Goal: Transaction & Acquisition: Register for event/course

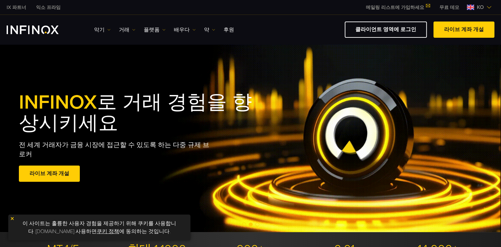
click at [449, 7] on link "무료 데모" at bounding box center [450, 7] width 30 height 7
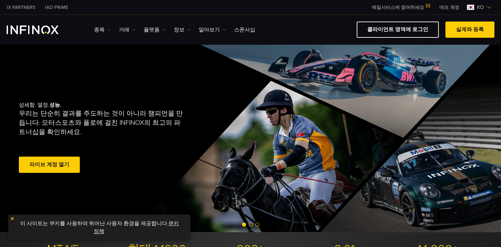
click at [166, 226] on link "쿠키 정책" at bounding box center [136, 227] width 85 height 15
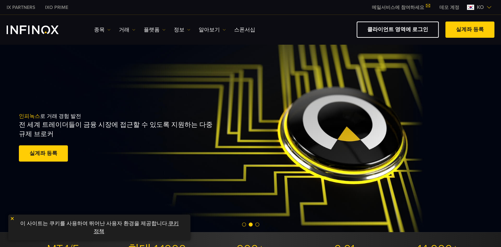
click at [171, 222] on link "쿠키 정책" at bounding box center [136, 227] width 85 height 15
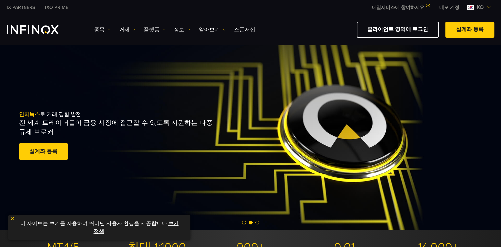
click at [449, 7] on link "데모 계정" at bounding box center [450, 7] width 30 height 7
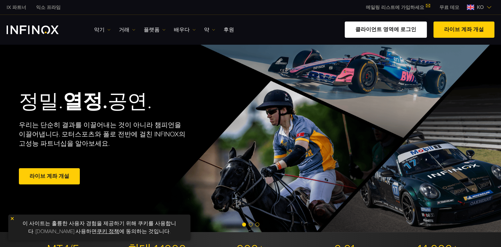
click at [401, 32] on link "클라이언트 영역에 로그인" at bounding box center [386, 30] width 82 height 16
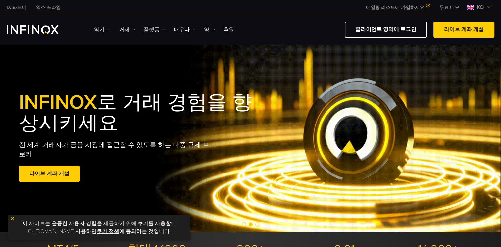
click at [486, 7] on span "KO" at bounding box center [480, 7] width 12 height 8
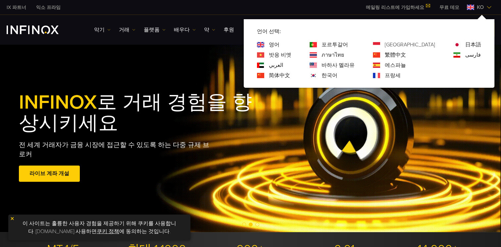
click at [338, 75] on link "한국어" at bounding box center [330, 76] width 16 height 8
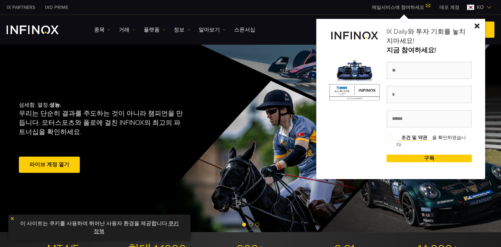
click at [481, 23] on div "IX Daily와 투자 기회를 놓치지마세요! 지금 참여하세요! 조건 및 약관 을 확인하였습니다. 구독 성공!" at bounding box center [400, 99] width 169 height 160
click at [479, 26] on img at bounding box center [477, 26] width 5 height 5
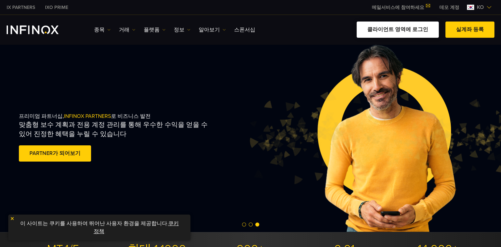
click at [412, 31] on link "클라이언트 영역에 로그인" at bounding box center [398, 30] width 82 height 16
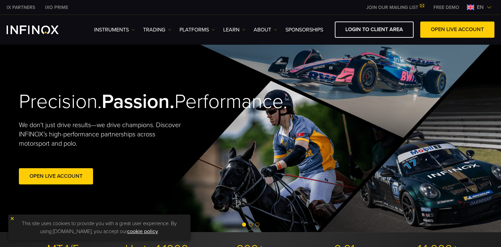
click at [488, 6] on img at bounding box center [489, 7] width 5 height 5
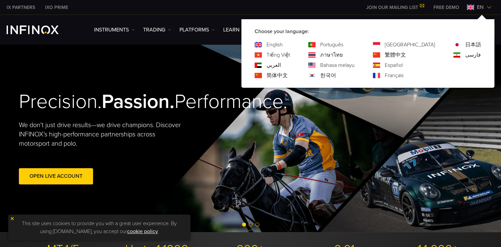
click at [336, 75] on link "한국어" at bounding box center [328, 76] width 16 height 8
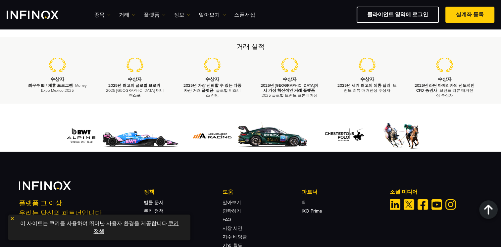
scroll to position [2210, 0]
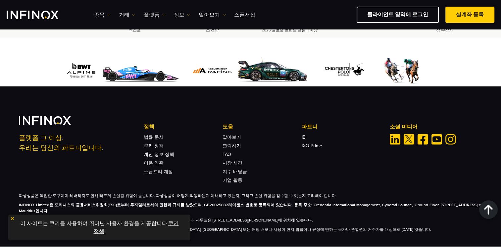
click at [469, 13] on link "실계좌 등록" at bounding box center [470, 15] width 49 height 16
